Goal: Register for event/course

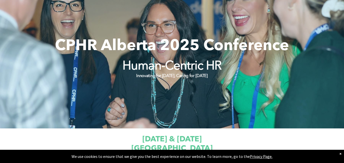
scroll to position [51, 0]
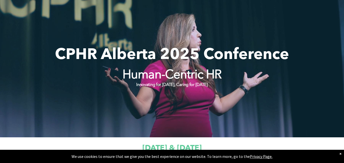
click at [63, 19] on div at bounding box center [172, 68] width 344 height 140
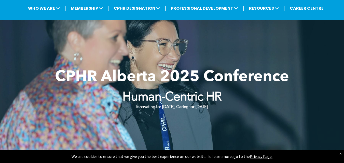
scroll to position [0, 0]
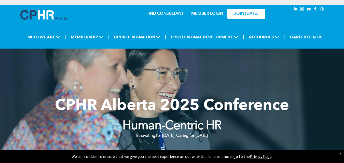
click at [296, 9] on span "linkedin" at bounding box center [296, 9] width 6 height 6
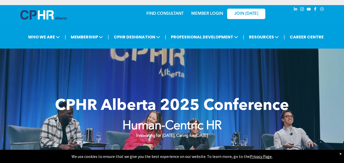
click at [295, 9] on span "linkedin" at bounding box center [296, 9] width 6 height 6
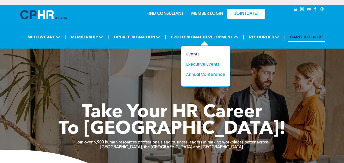
click at [199, 52] on div "Events" at bounding box center [203, 54] width 35 height 6
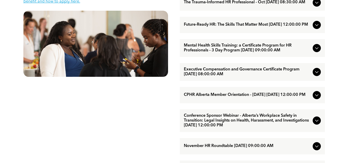
scroll to position [305, 0]
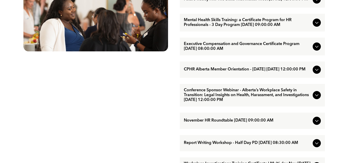
click at [317, 73] on icon at bounding box center [317, 70] width 6 height 6
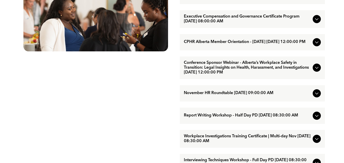
click at [223, 45] on span "CPHR Alberta Member Orientation - October 2025 October/29/2025 12:00:00 PM" at bounding box center [247, 42] width 127 height 5
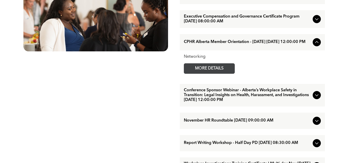
click at [215, 72] on span "MORE DETAILS" at bounding box center [209, 69] width 40 height 10
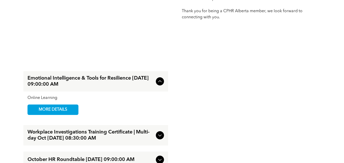
scroll to position [356, 0]
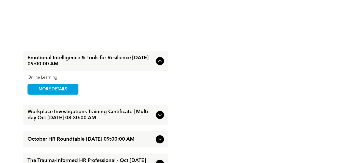
click at [158, 62] on icon at bounding box center [160, 61] width 6 height 6
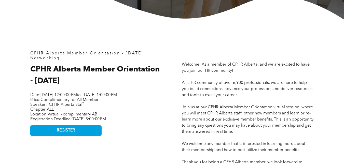
scroll to position [204, 0]
